Goal: Navigation & Orientation: Find specific page/section

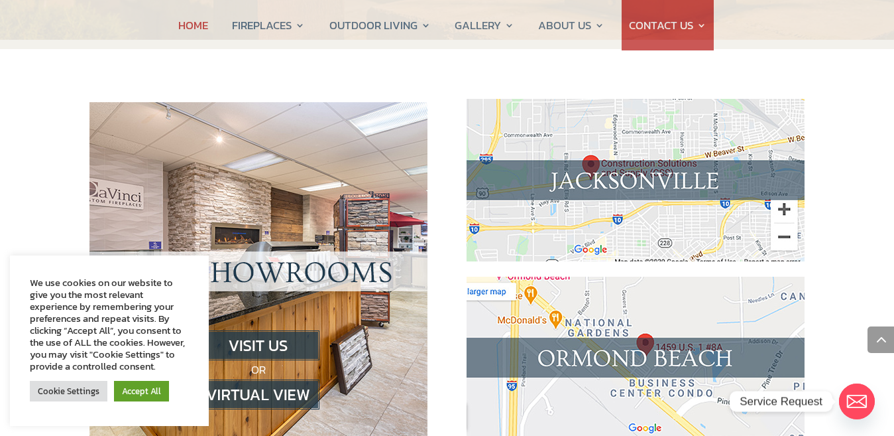
scroll to position [1307, 0]
click at [641, 278] on img at bounding box center [636, 357] width 338 height 162
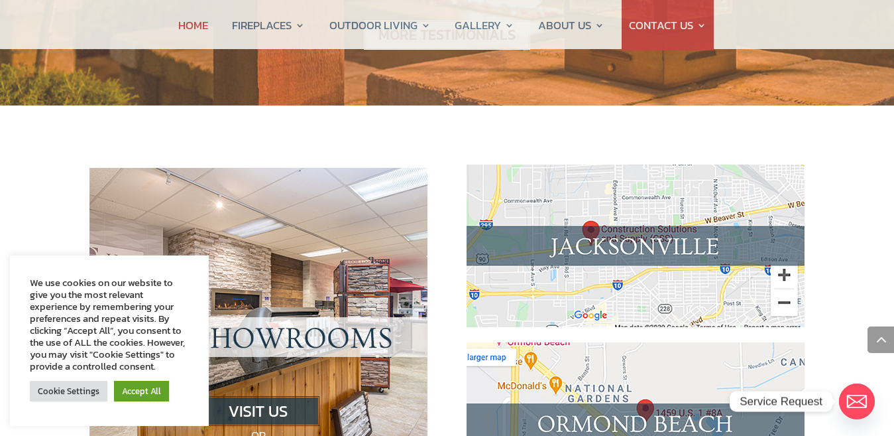
scroll to position [1175, 0]
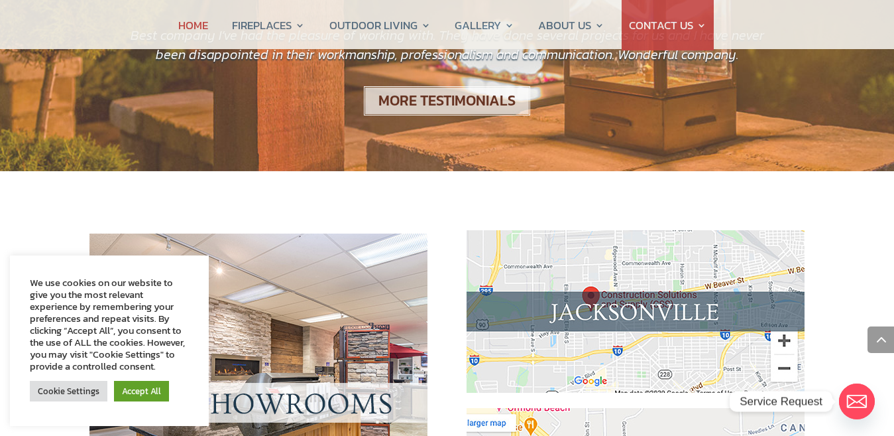
click at [652, 248] on img at bounding box center [636, 311] width 338 height 162
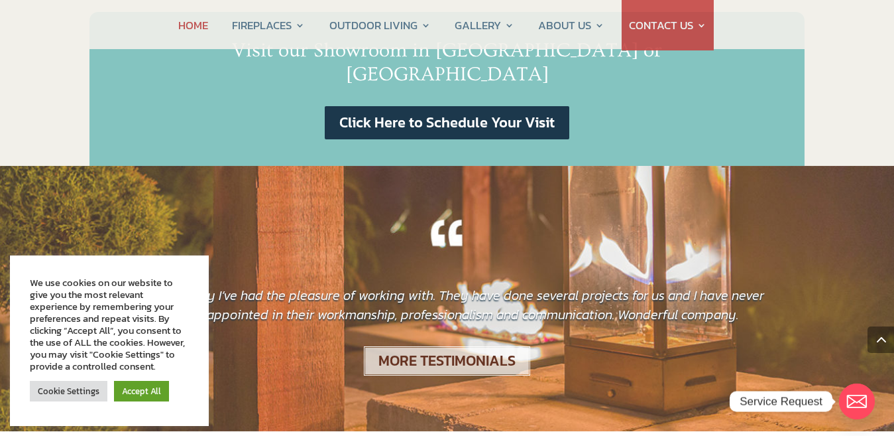
scroll to position [914, 0]
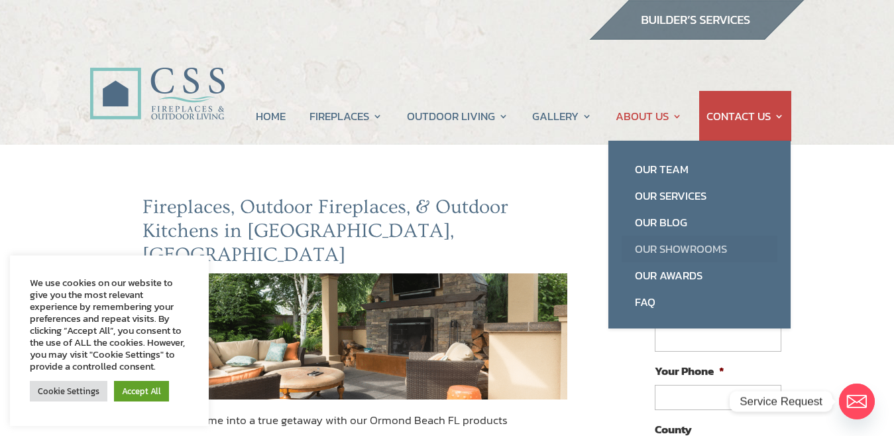
click at [654, 249] on link "Our Showrooms" at bounding box center [700, 248] width 156 height 27
